Goal: Task Accomplishment & Management: Manage account settings

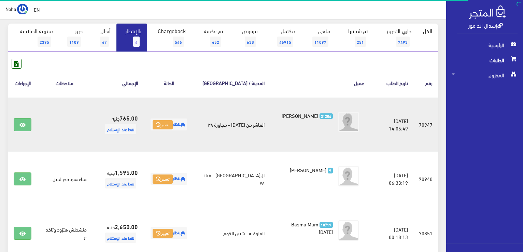
scroll to position [68, 0]
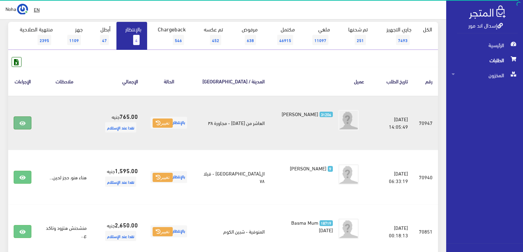
click at [24, 124] on icon at bounding box center [22, 123] width 6 height 5
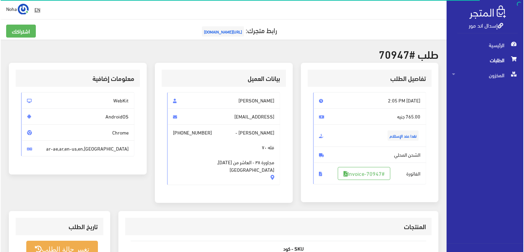
scroll to position [102, 0]
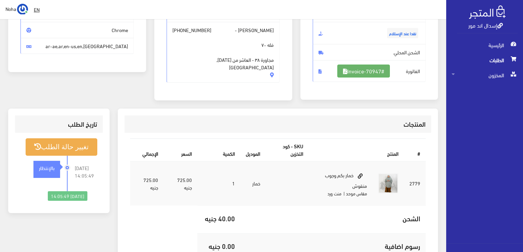
click at [377, 70] on link "#Invoice-70947" at bounding box center [363, 71] width 53 height 13
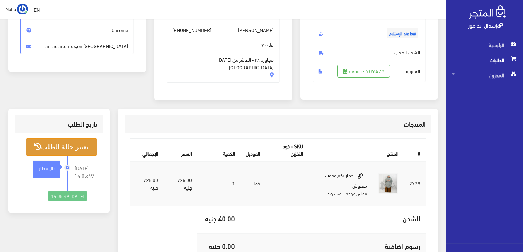
click at [87, 147] on button "تغيير حالة الطلب" at bounding box center [62, 146] width 72 height 17
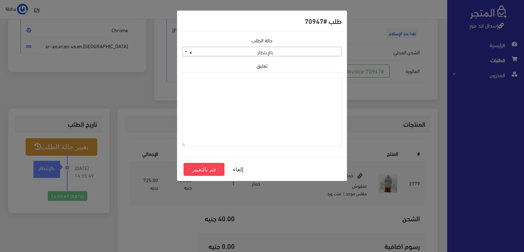
click at [264, 50] on span "× بالإنتظار" at bounding box center [262, 52] width 159 height 10
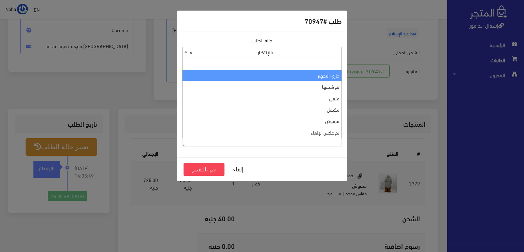
select select "1"
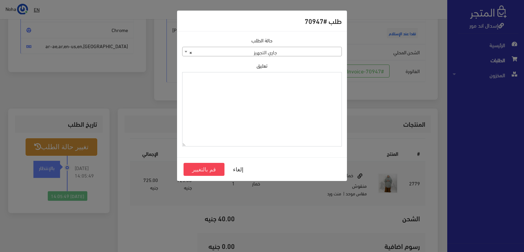
click at [289, 106] on textarea "تعليق" at bounding box center [262, 109] width 160 height 75
type textarea "تبديل"
click at [211, 170] on button "قم بالتغيير" at bounding box center [204, 169] width 41 height 13
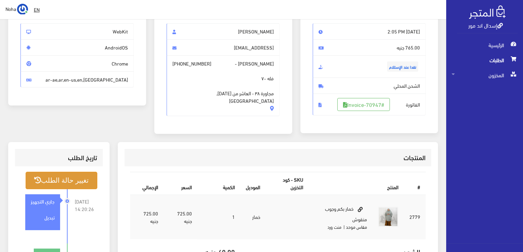
scroll to position [102, 0]
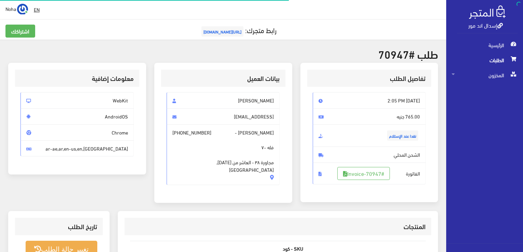
scroll to position [98, 0]
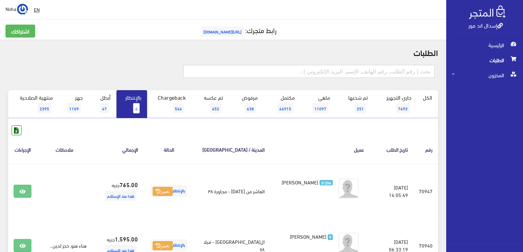
click at [389, 72] on input "text" at bounding box center [308, 71] width 251 height 13
click at [324, 73] on input "01065534189" at bounding box center [308, 71] width 251 height 13
type input "01065534189"
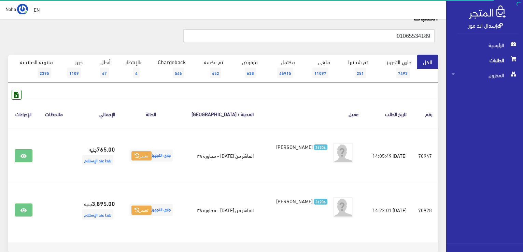
scroll to position [68, 0]
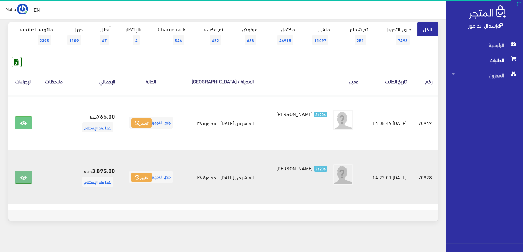
click at [24, 175] on icon at bounding box center [23, 177] width 6 height 5
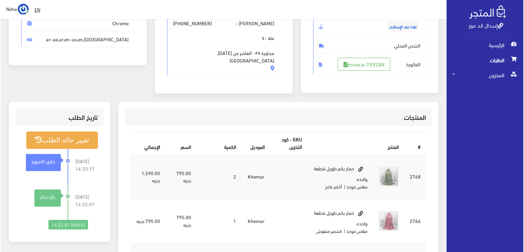
scroll to position [102, 0]
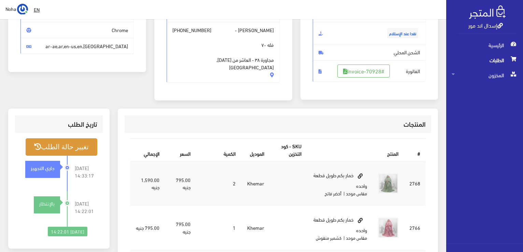
click at [64, 150] on button "تغيير حالة الطلب" at bounding box center [62, 146] width 72 height 17
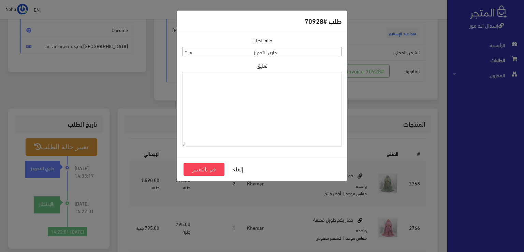
click at [236, 89] on textarea "تعليق" at bounding box center [262, 109] width 160 height 75
type textarea "هتبدل الطقم"
click at [208, 171] on button "قم بالتغيير" at bounding box center [204, 169] width 41 height 13
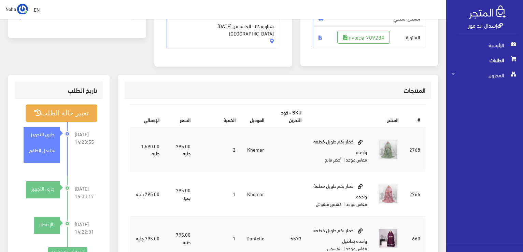
scroll to position [137, 0]
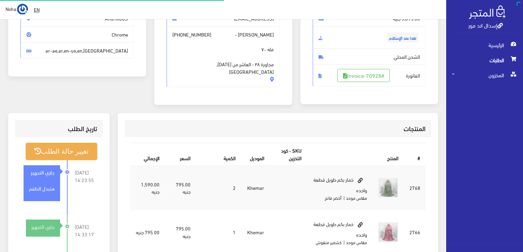
scroll to position [98, 0]
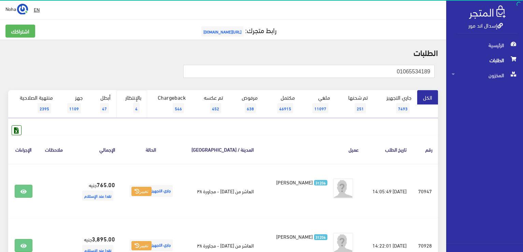
click at [132, 98] on link "بالإنتظار 4" at bounding box center [131, 104] width 31 height 28
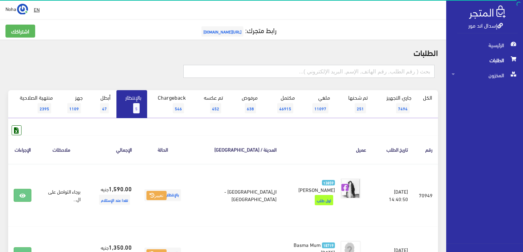
drag, startPoint x: 243, startPoint y: 75, endPoint x: 228, endPoint y: 70, distance: 15.8
click at [243, 75] on input "text" at bounding box center [308, 71] width 251 height 13
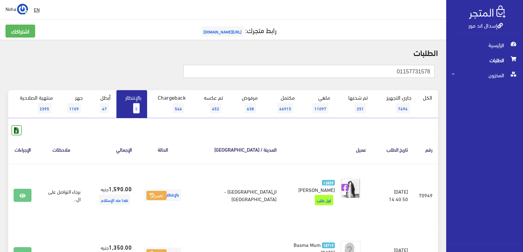
type input "01157731578"
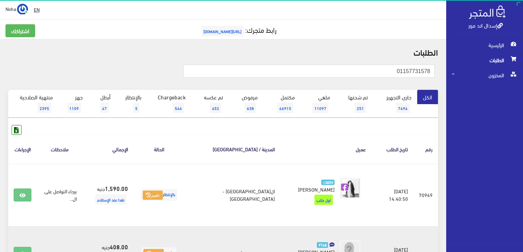
scroll to position [68, 0]
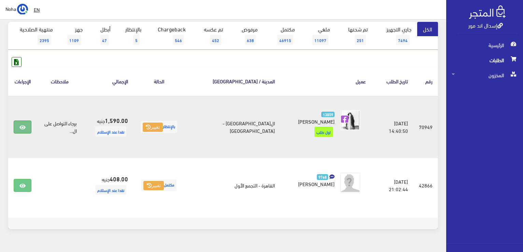
click at [27, 121] on link at bounding box center [23, 127] width 18 height 13
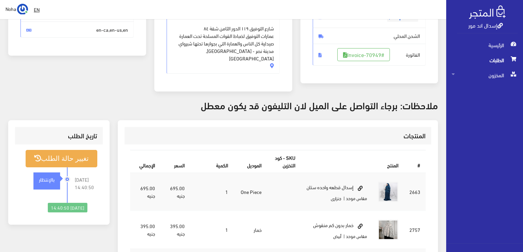
scroll to position [102, 0]
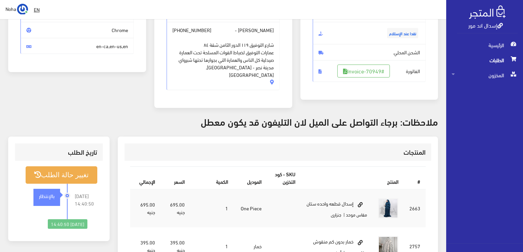
click at [489, 25] on link "إسدال اند مور" at bounding box center [485, 25] width 34 height 10
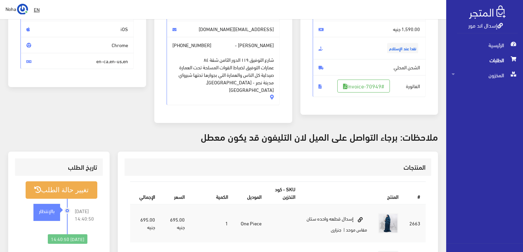
scroll to position [34, 0]
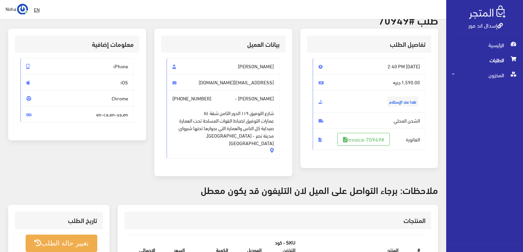
drag, startPoint x: 277, startPoint y: 97, endPoint x: 245, endPoint y: 101, distance: 31.3
click at [245, 101] on span "سارة علي محمد - +201157731578 شارع التوفيق ١١٩ الدور الثامن شقة ٨٤ عمارات التوف…" at bounding box center [223, 124] width 113 height 68
copy span "[PERSON_NAME]"
drag, startPoint x: 207, startPoint y: 97, endPoint x: 178, endPoint y: 99, distance: 28.4
click at [178, 99] on span "+201157731578" at bounding box center [191, 99] width 39 height 8
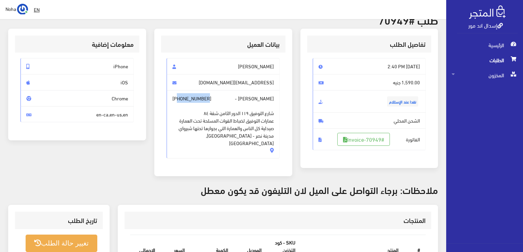
copy span "01157731578"
drag, startPoint x: 275, startPoint y: 113, endPoint x: 180, endPoint y: 132, distance: 96.6
click at [180, 132] on span "سارة علي محمد - +201157731578 شارع التوفيق ١١٩ الدور الثامن شقة ٨٤ عمارات التوف…" at bounding box center [223, 124] width 113 height 68
copy span "شارع التوفيق ١١٩ الدور الثامن شقة ٨٤ عمارات التوفيق لضباط القوات المسلحة تحت ال…"
click at [167, 150] on div "سارة علي semtyaly1@gmail.com سارة علي محمد - +201157731578 شارع التوفيق ١١٩ الد…" at bounding box center [223, 108] width 113 height 100
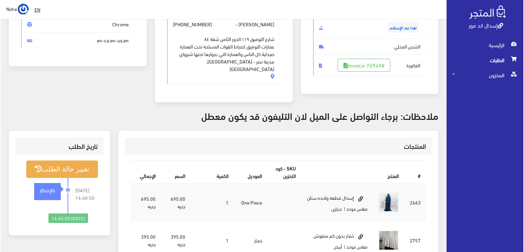
scroll to position [137, 0]
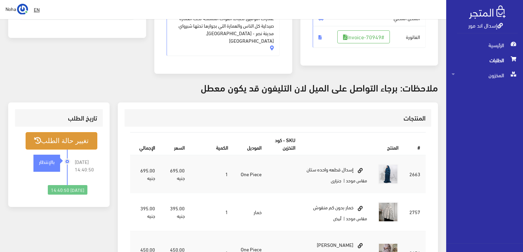
click at [81, 132] on button "تغيير حالة الطلب" at bounding box center [62, 140] width 72 height 17
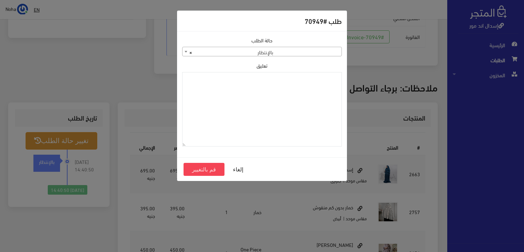
click at [233, 50] on span "× بالإنتظار" at bounding box center [262, 52] width 159 height 10
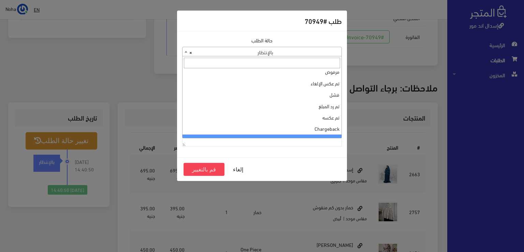
scroll to position [0, 0]
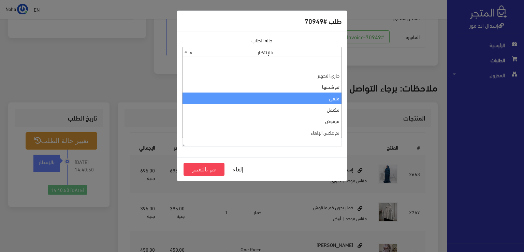
select select "3"
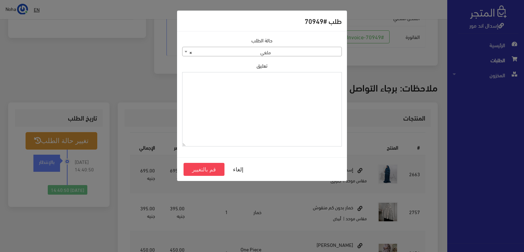
click at [236, 101] on textarea "تعليق" at bounding box center [262, 109] width 160 height 75
type textarea "زودت"
click at [210, 169] on button "قم بالتغيير" at bounding box center [204, 169] width 41 height 13
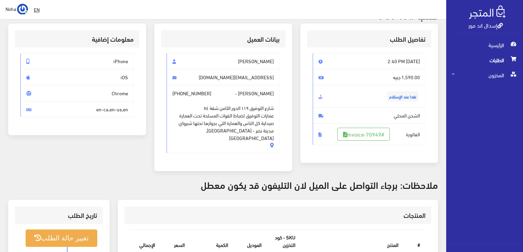
scroll to position [68, 0]
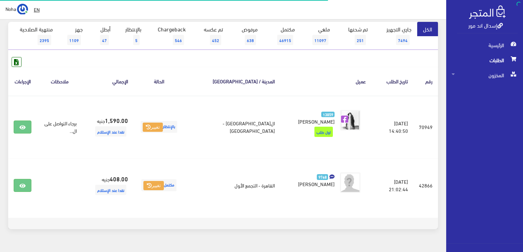
scroll to position [68, 0]
click at [135, 27] on link "بالإنتظار 5" at bounding box center [131, 36] width 31 height 28
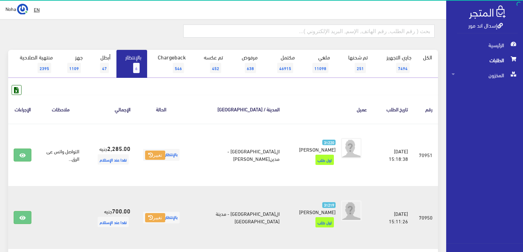
scroll to position [68, 0]
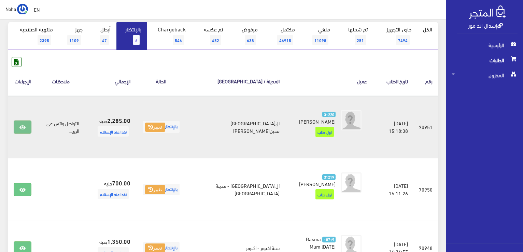
drag, startPoint x: 19, startPoint y: 126, endPoint x: 23, endPoint y: 125, distance: 3.8
click at [20, 126] on link at bounding box center [23, 127] width 18 height 13
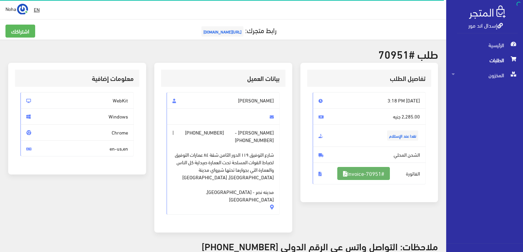
click at [365, 175] on link "#Invoice-70951" at bounding box center [363, 173] width 53 height 13
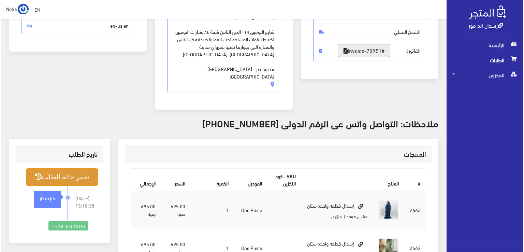
scroll to position [137, 0]
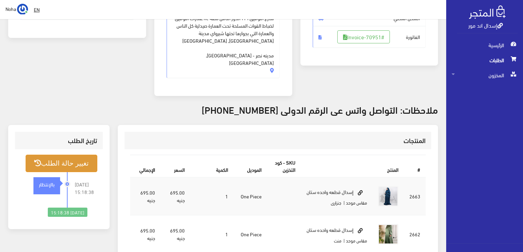
click at [75, 155] on button "تغيير حالة الطلب" at bounding box center [62, 163] width 72 height 17
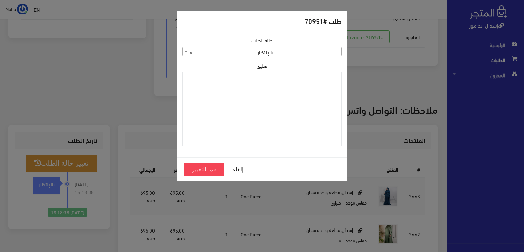
click at [308, 52] on span "× بالإنتظار" at bounding box center [262, 52] width 159 height 10
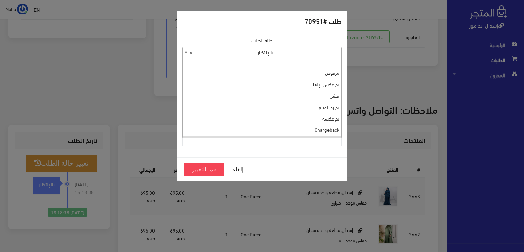
scroll to position [0, 0]
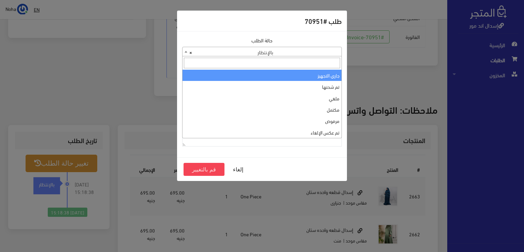
select select "1"
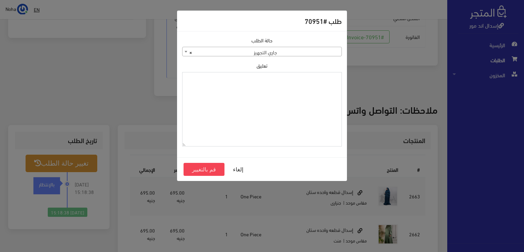
paste textarea "شارع التوفيق ١١٩ الدور الثامن شقة ٨٤ عمارات التوفيق لضباط القوات المسلحة تحت ال…"
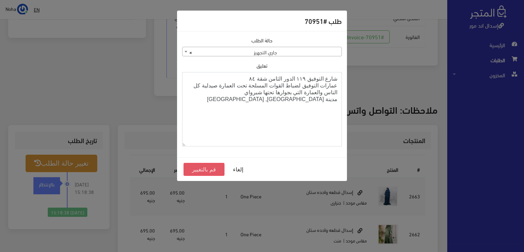
type textarea "شارع التوفيق ١١٩ الدور الثامن شقة ٨٤ عمارات التوفيق لضباط القوات المسلحة تحت ال…"
click at [204, 171] on button "قم بالتغيير" at bounding box center [204, 169] width 41 height 13
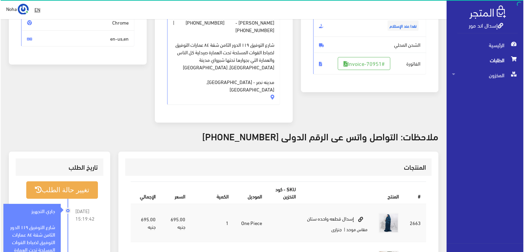
scroll to position [171, 0]
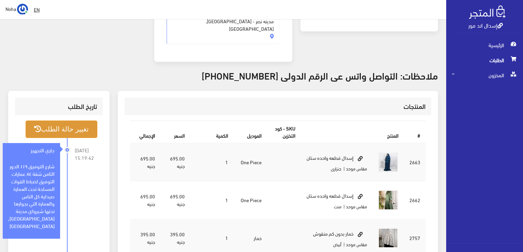
click at [83, 121] on button "تغيير حالة الطلب" at bounding box center [62, 129] width 72 height 17
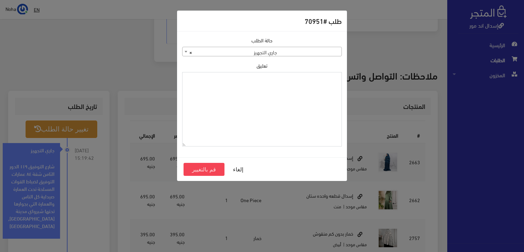
click at [326, 110] on textarea "تعليق" at bounding box center [262, 109] width 160 height 75
drag, startPoint x: 313, startPoint y: 78, endPoint x: 356, endPoint y: 82, distance: 43.6
click at [356, 83] on div "طلب #70951 حالة الطلب جاري التجهيز تم شحنها ملغي مكتمل مرفوض تم عكس الإلغاء فشل…" at bounding box center [262, 126] width 524 height 252
type textarea "1129113"
click at [206, 169] on button "قم بالتغيير" at bounding box center [204, 169] width 41 height 13
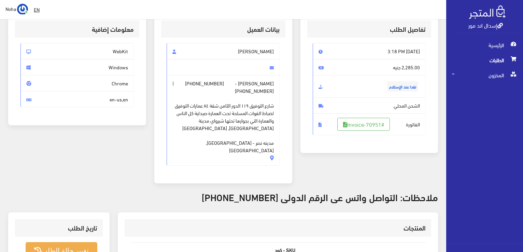
scroll to position [137, 0]
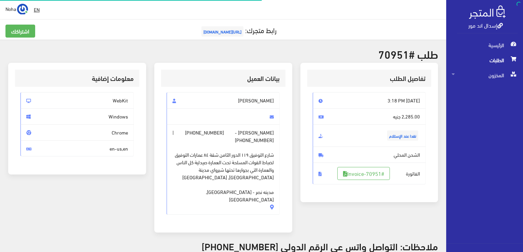
scroll to position [164, 0]
